Goal: Communication & Community: Ask a question

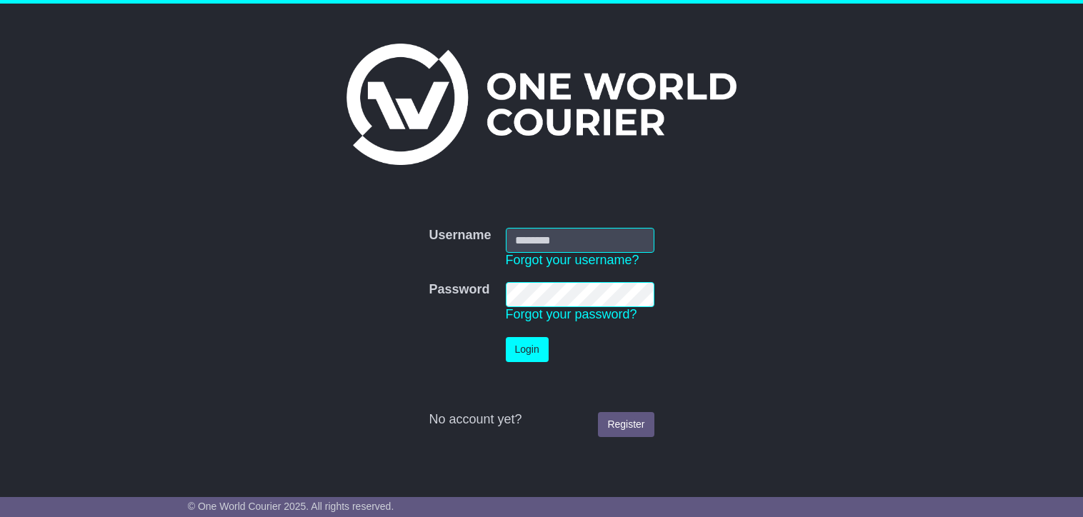
type input "**********"
click at [517, 351] on button "Login" at bounding box center [527, 349] width 43 height 25
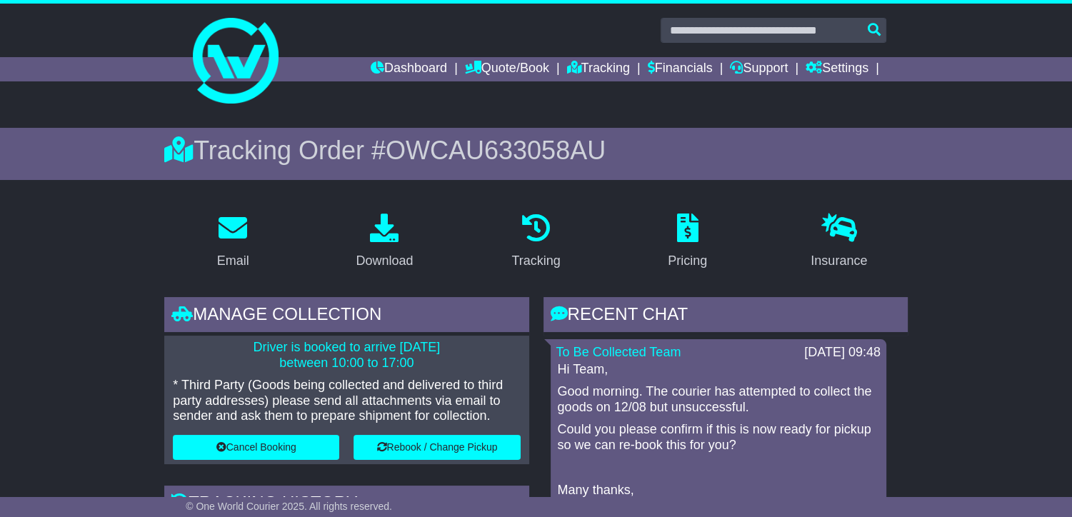
scroll to position [263, 0]
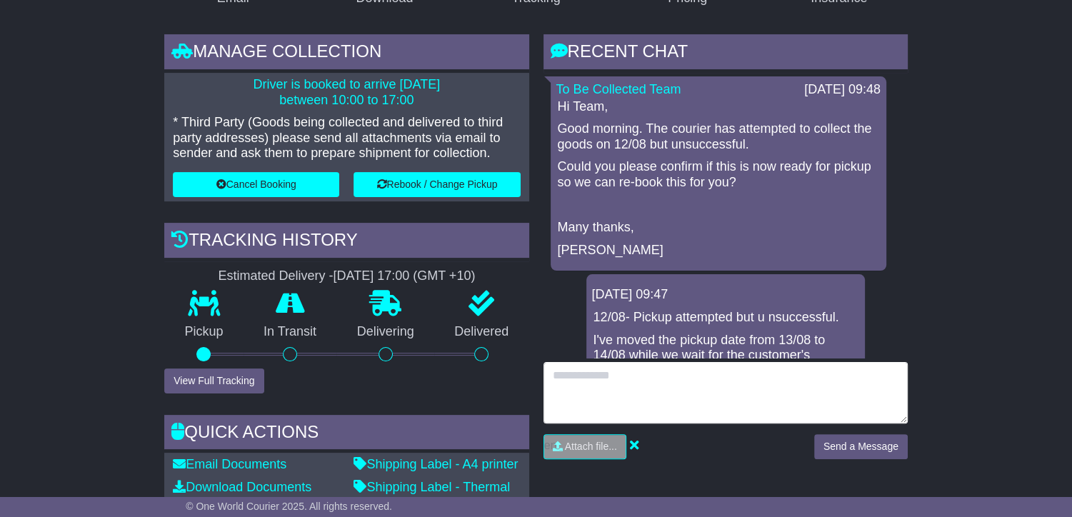
click at [633, 376] on textarea at bounding box center [725, 392] width 364 height 61
type textarea "*"
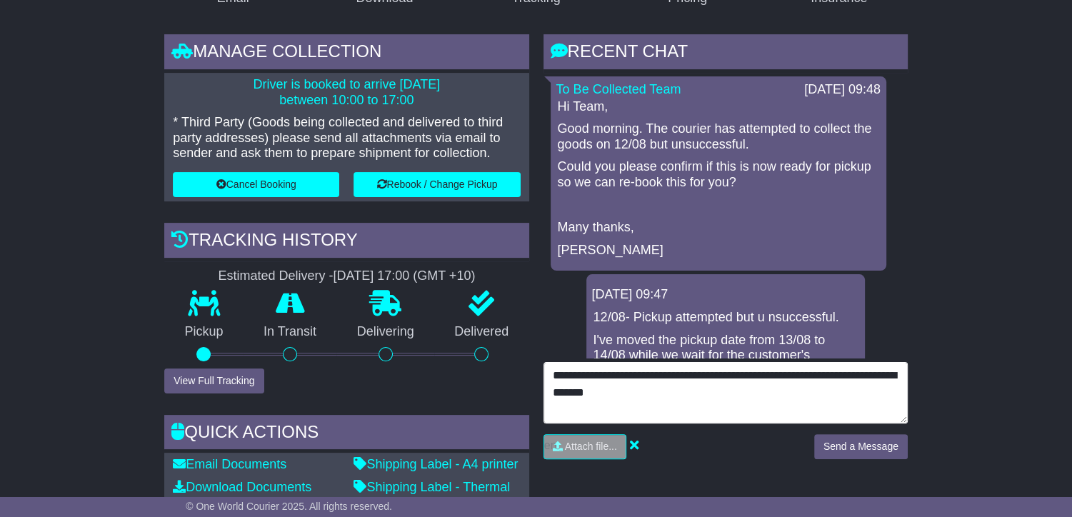
type textarea "**********"
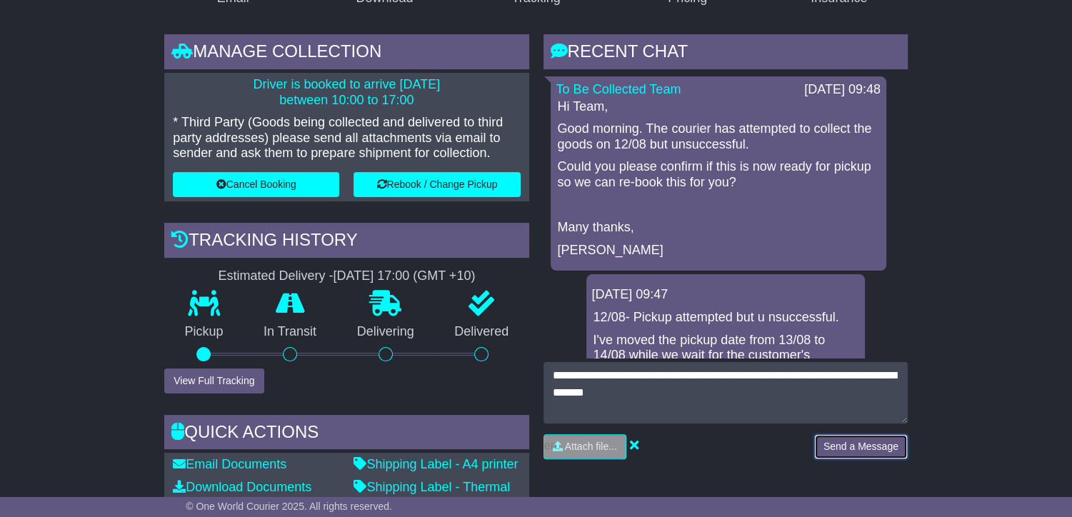
drag, startPoint x: 820, startPoint y: 456, endPoint x: 848, endPoint y: 441, distance: 31.6
click at [848, 441] on button "Send a Message" at bounding box center [861, 446] width 94 height 25
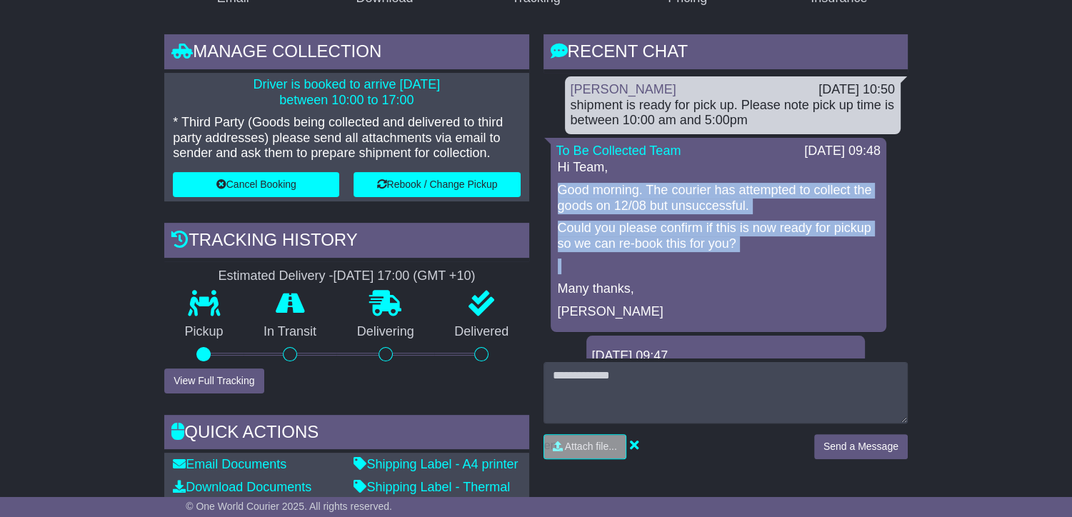
drag, startPoint x: 914, startPoint y: 212, endPoint x: 922, endPoint y: 256, distance: 44.3
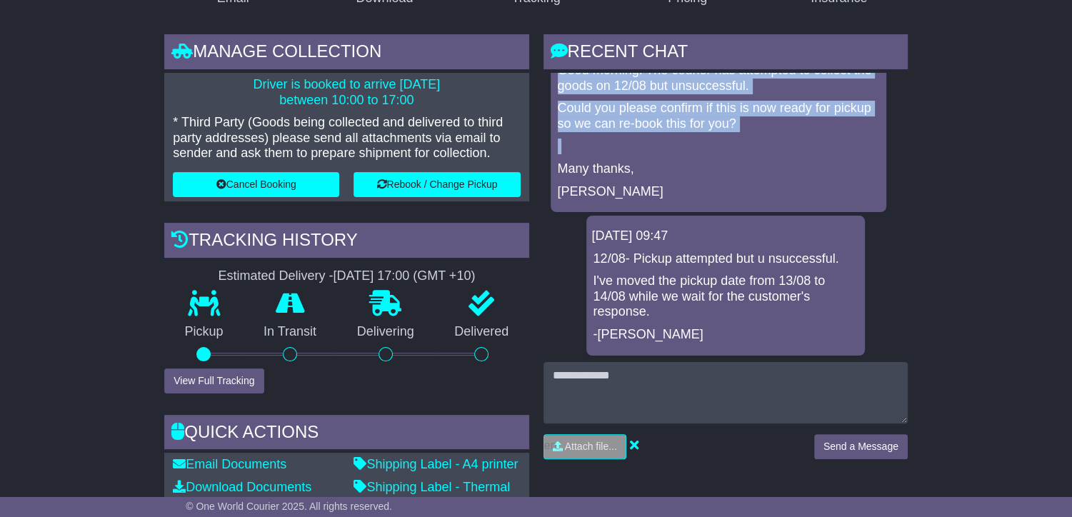
scroll to position [0, 0]
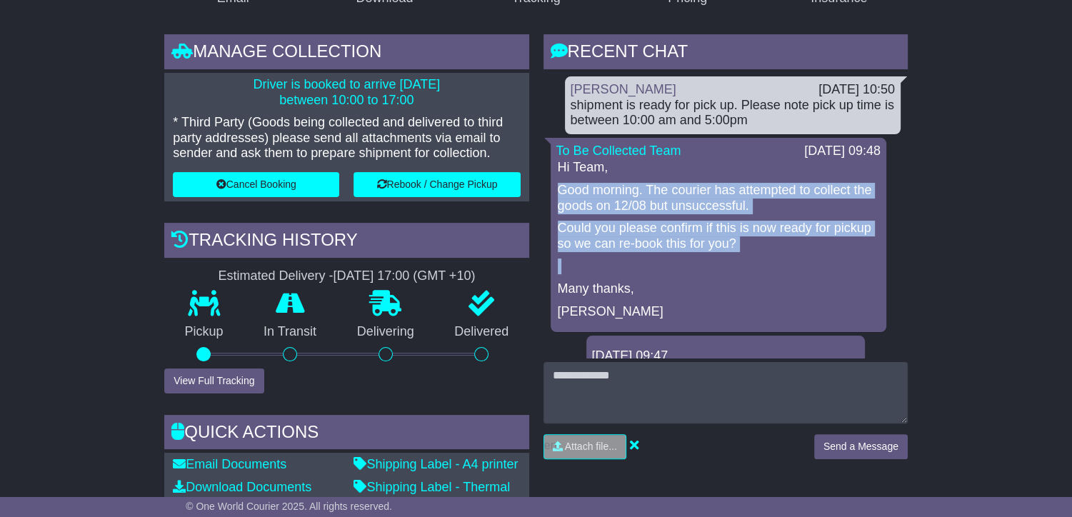
click at [789, 225] on p "Could you please confirm if this is now ready for pickup so we can re-book this…" at bounding box center [718, 236] width 321 height 31
